Goal: Check status

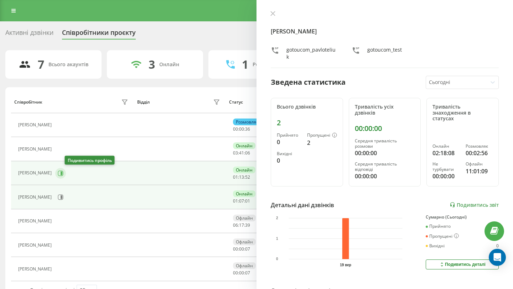
click at [63, 174] on icon at bounding box center [61, 174] width 6 height 6
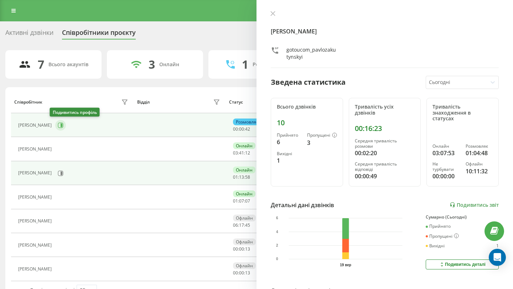
click at [58, 128] on icon at bounding box center [61, 125] width 6 height 6
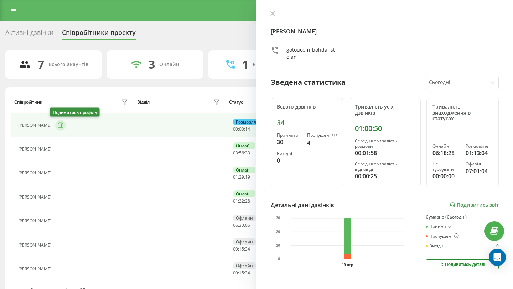
click at [61, 125] on icon at bounding box center [62, 126] width 2 height 4
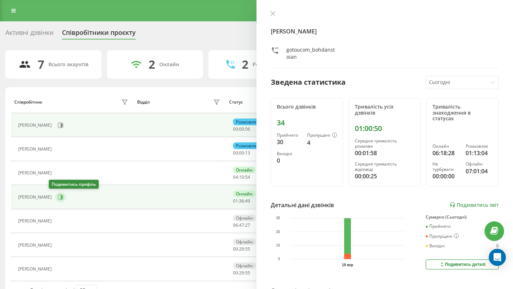
click at [57, 193] on button at bounding box center [60, 197] width 11 height 11
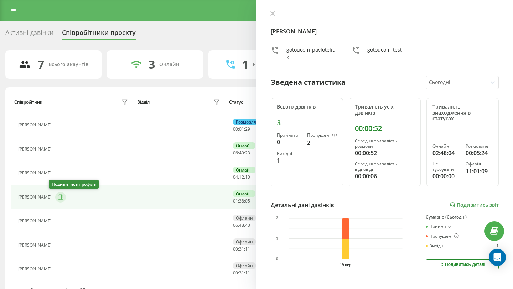
click at [61, 197] on icon at bounding box center [62, 197] width 2 height 4
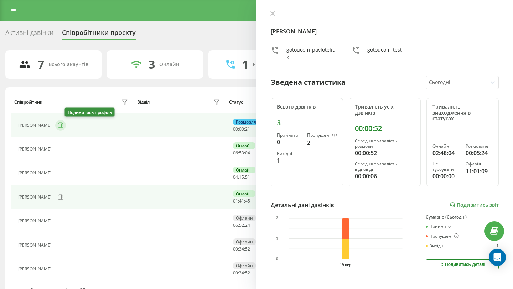
click at [66, 130] on button at bounding box center [60, 125] width 11 height 11
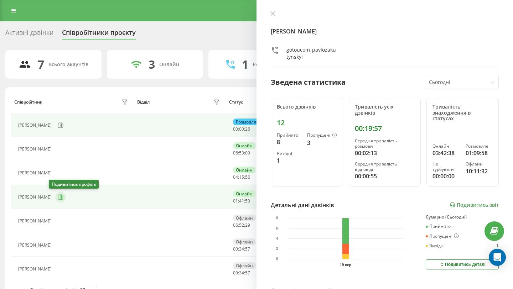
click at [58, 198] on icon at bounding box center [60, 196] width 5 height 5
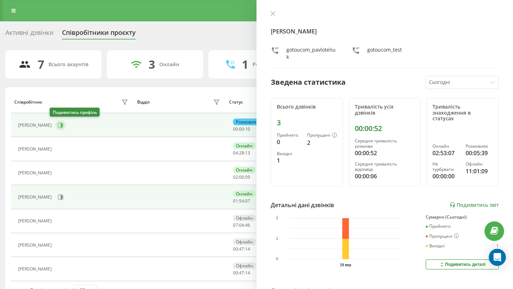
click at [58, 127] on icon at bounding box center [61, 125] width 6 height 6
